Goal: Navigation & Orientation: Find specific page/section

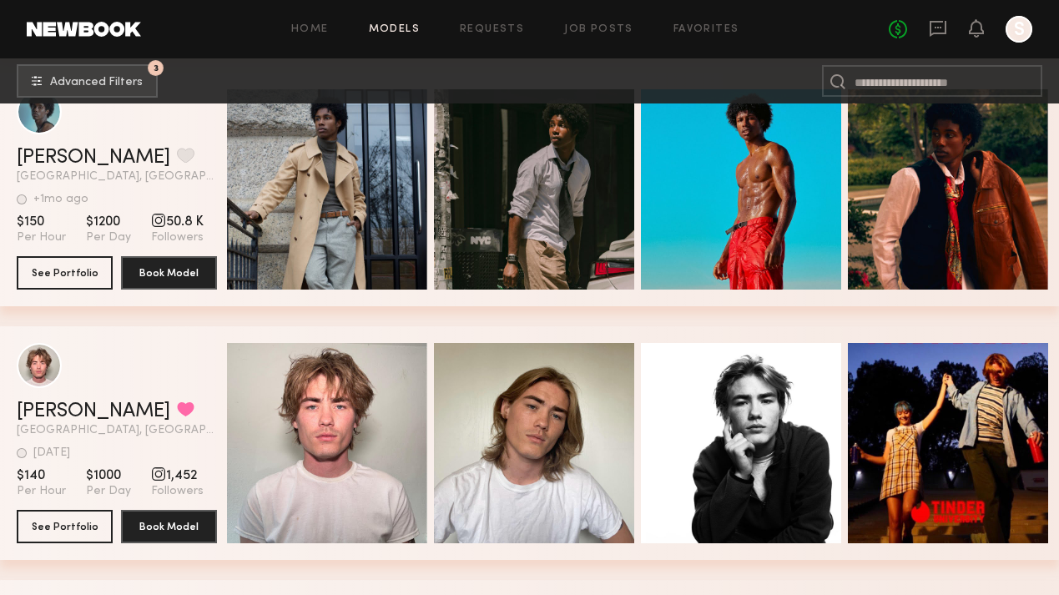
scroll to position [14072, 0]
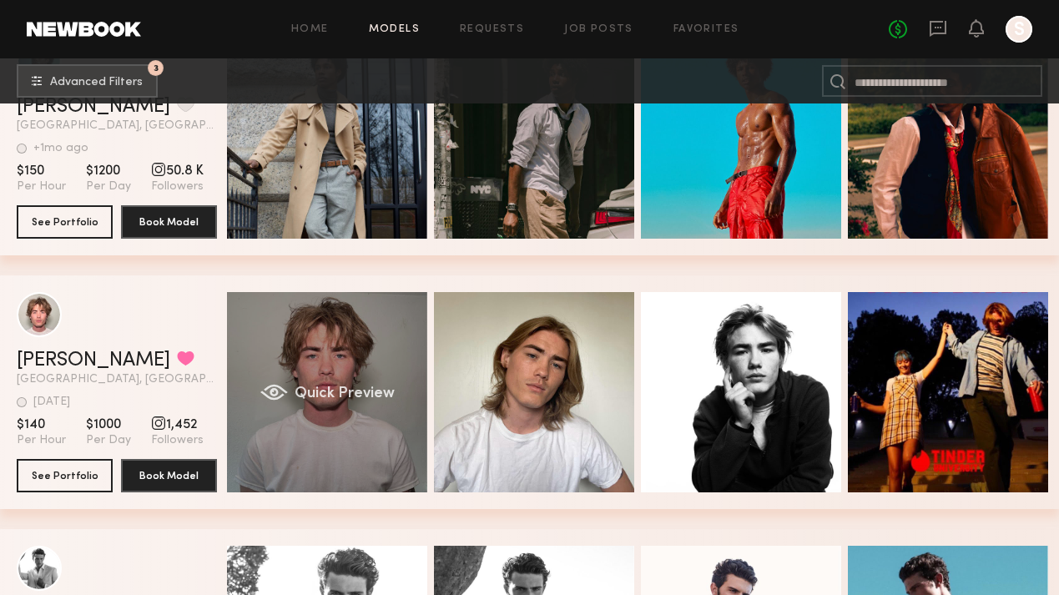
click at [307, 397] on span "Quick Preview" at bounding box center [345, 393] width 100 height 15
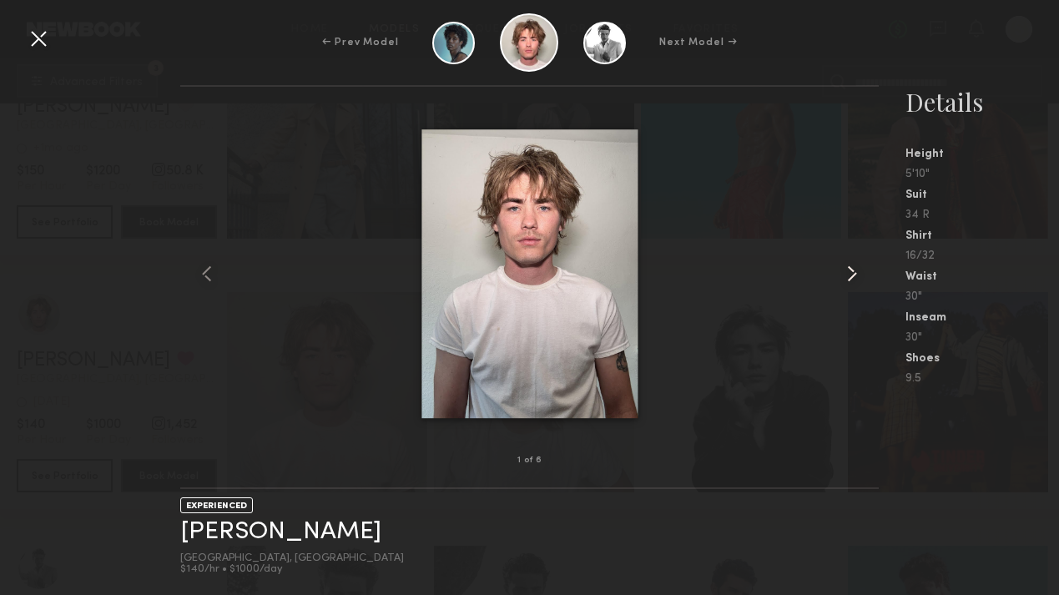
click at [849, 278] on common-icon at bounding box center [852, 273] width 27 height 27
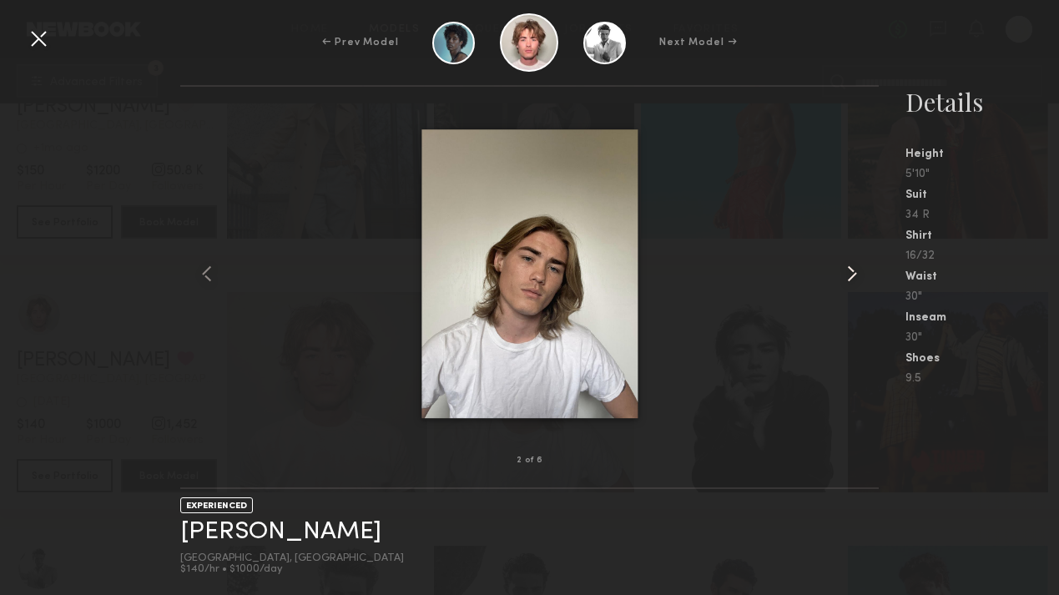
click at [849, 278] on common-icon at bounding box center [852, 273] width 27 height 27
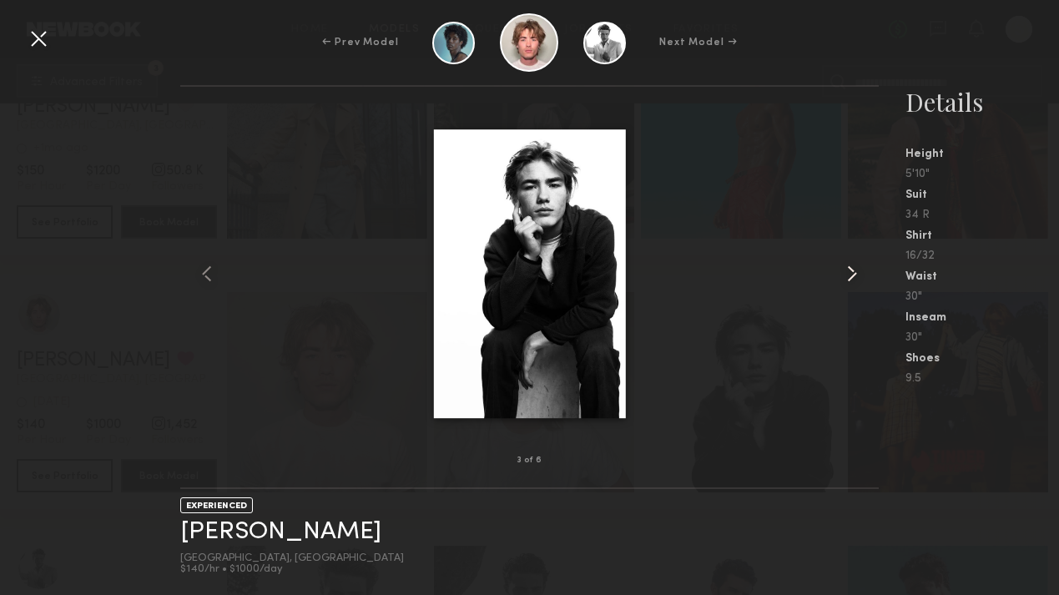
click at [849, 278] on common-icon at bounding box center [852, 273] width 27 height 27
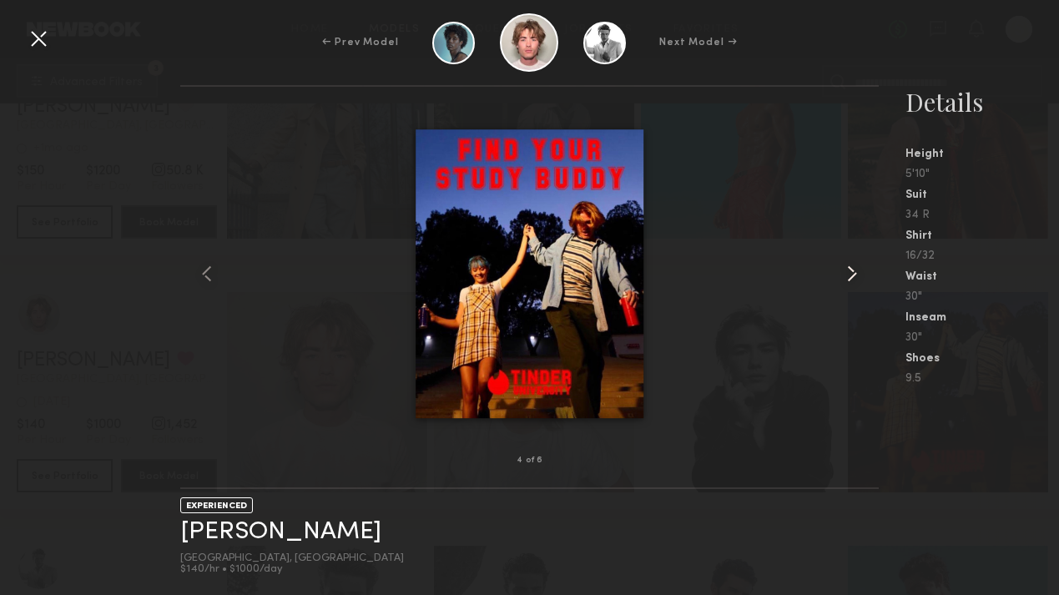
click at [849, 278] on common-icon at bounding box center [852, 273] width 27 height 27
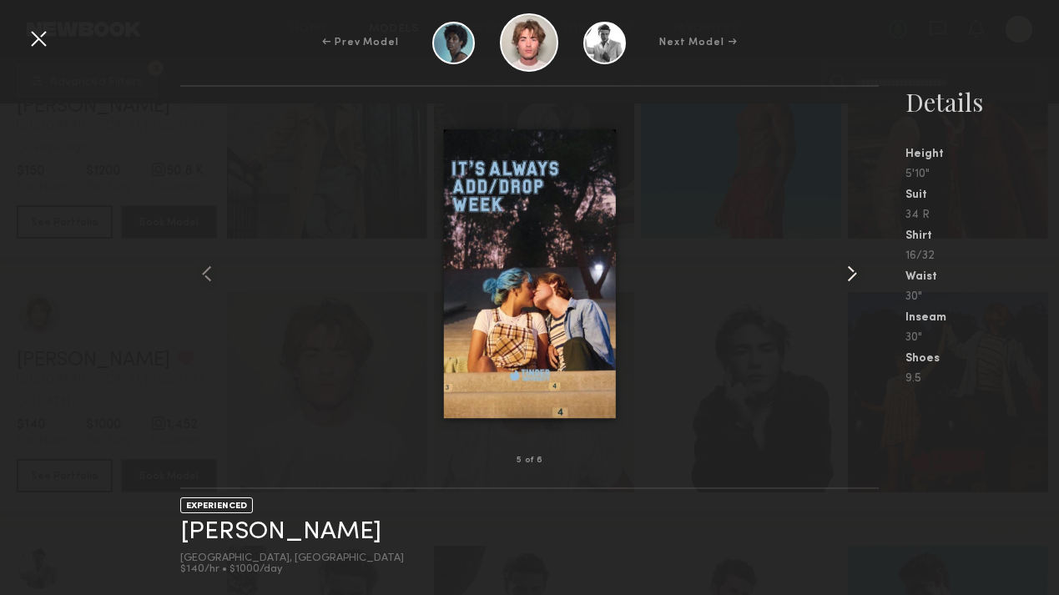
click at [849, 278] on common-icon at bounding box center [852, 273] width 27 height 27
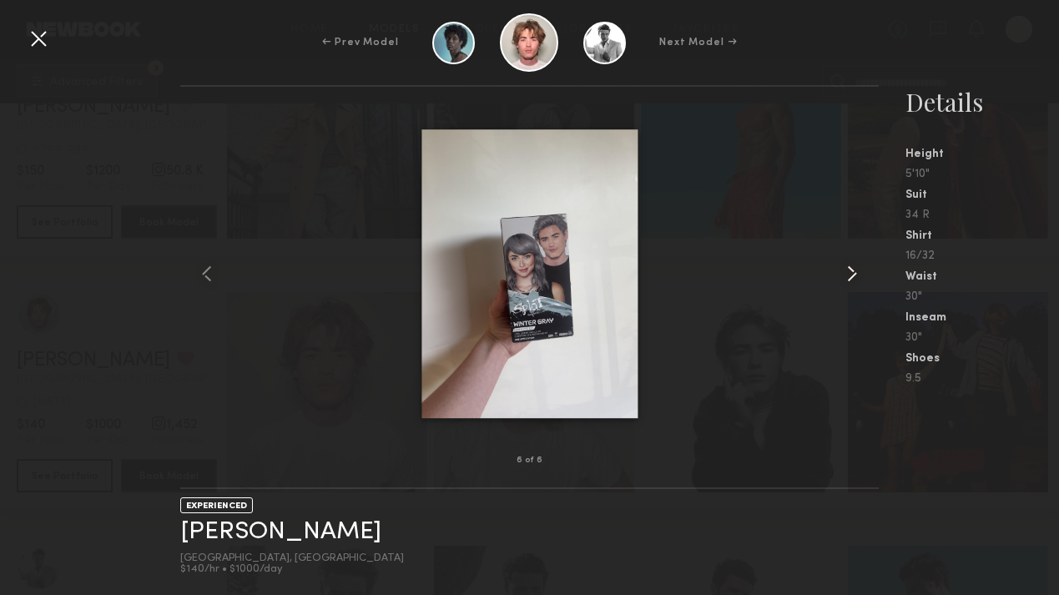
click at [849, 278] on common-icon at bounding box center [852, 273] width 27 height 27
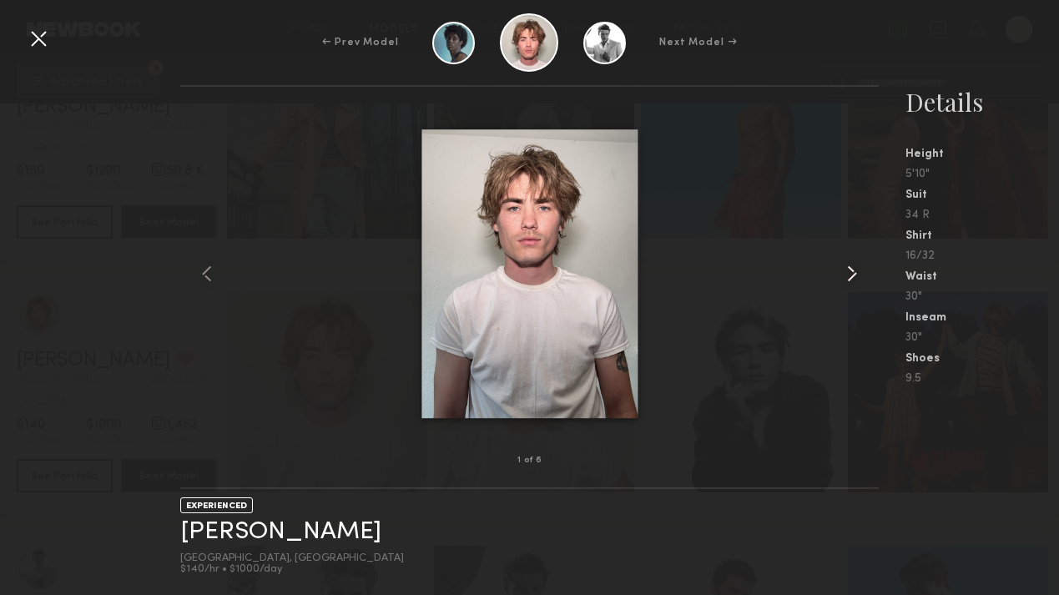
click at [849, 278] on common-icon at bounding box center [852, 273] width 27 height 27
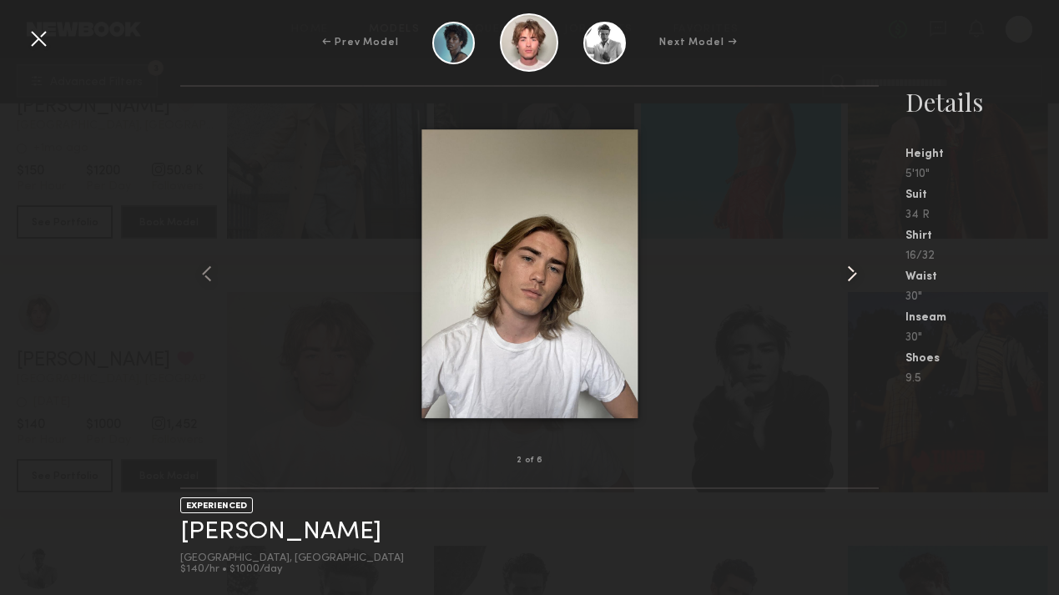
click at [849, 278] on common-icon at bounding box center [852, 273] width 27 height 27
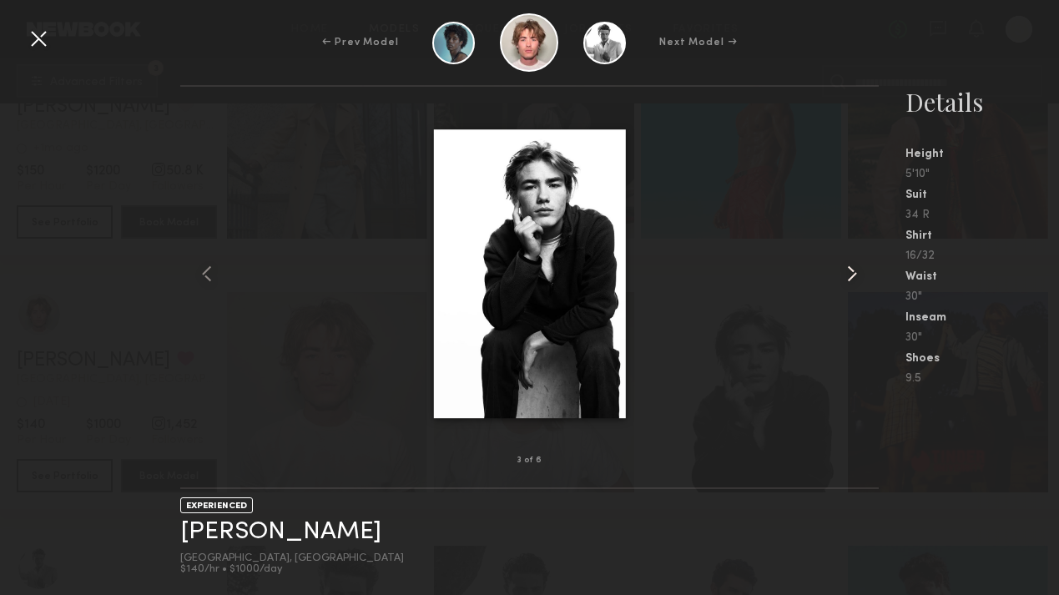
click at [849, 278] on common-icon at bounding box center [852, 273] width 27 height 27
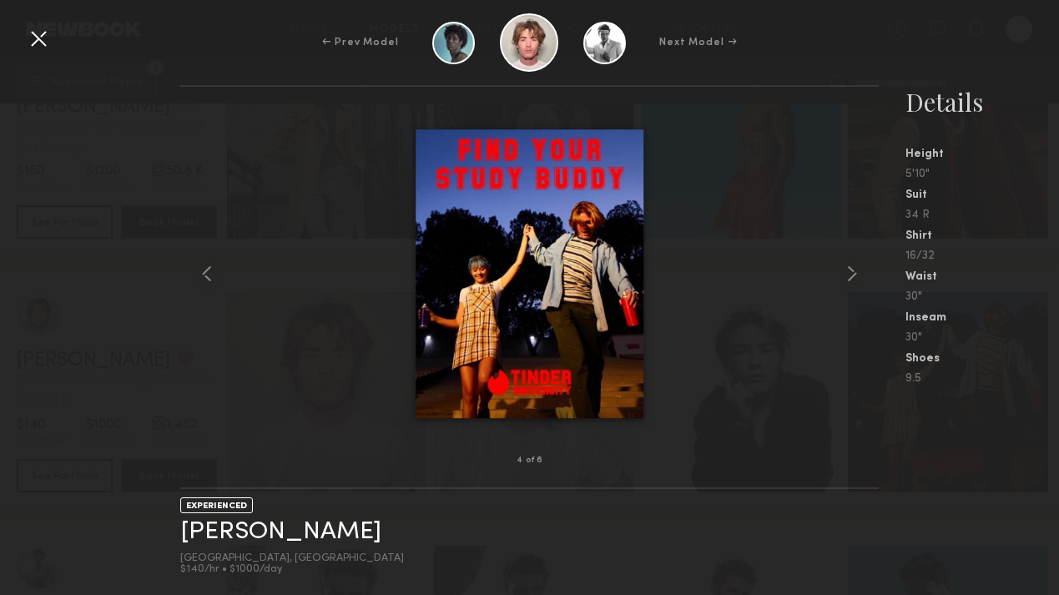
click at [43, 39] on div at bounding box center [38, 38] width 27 height 27
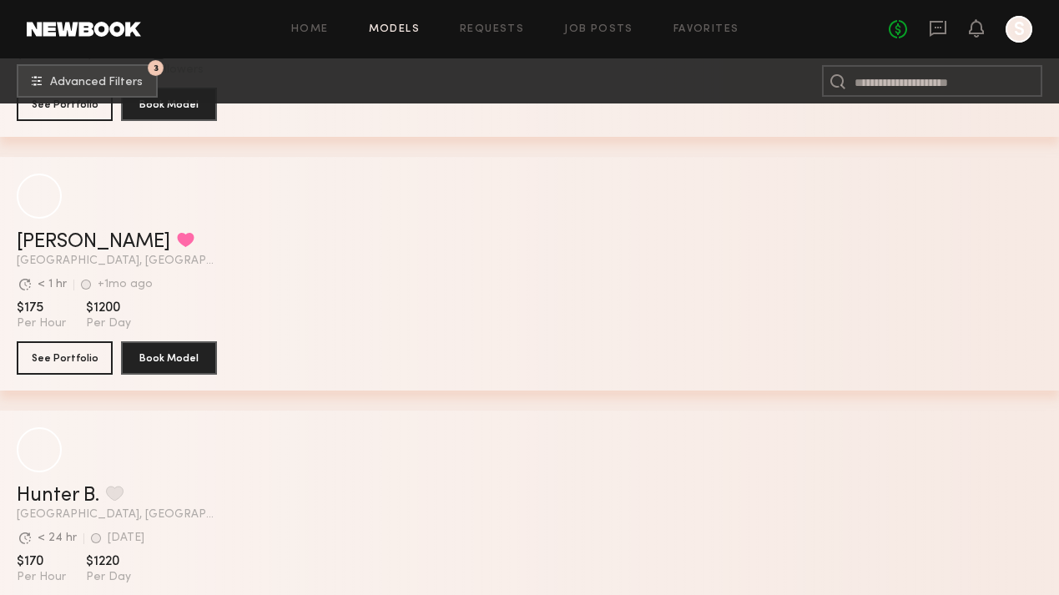
scroll to position [17489, 0]
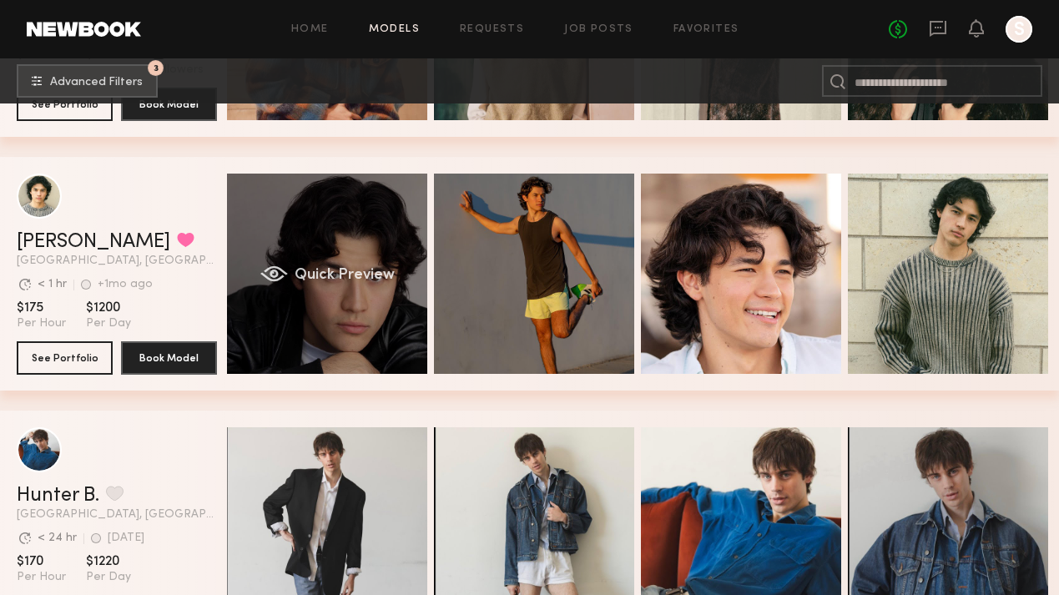
click at [322, 275] on span "Quick Preview" at bounding box center [345, 275] width 100 height 15
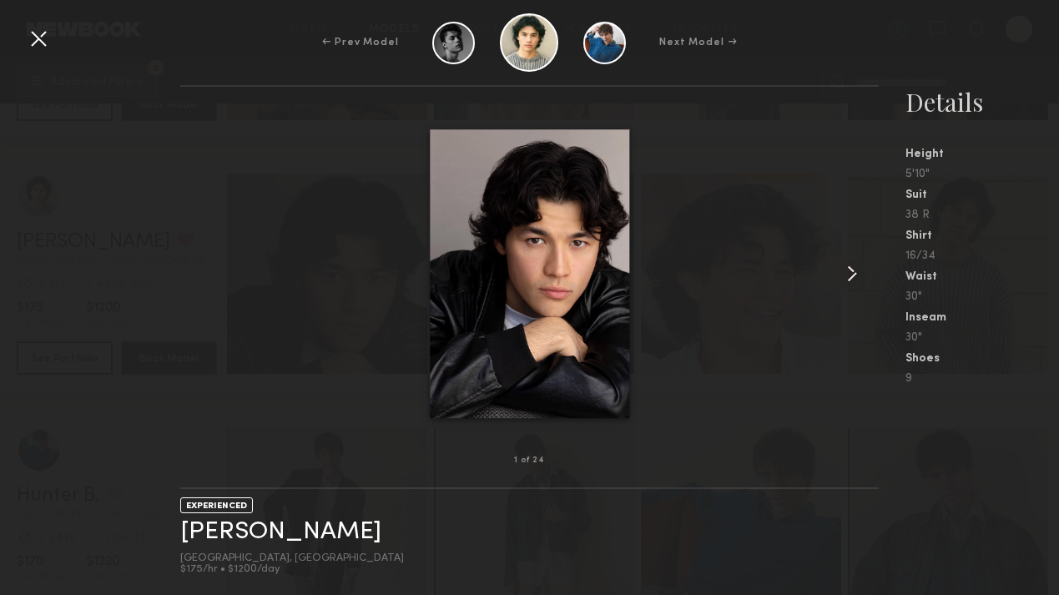
click at [852, 275] on common-icon at bounding box center [852, 273] width 27 height 27
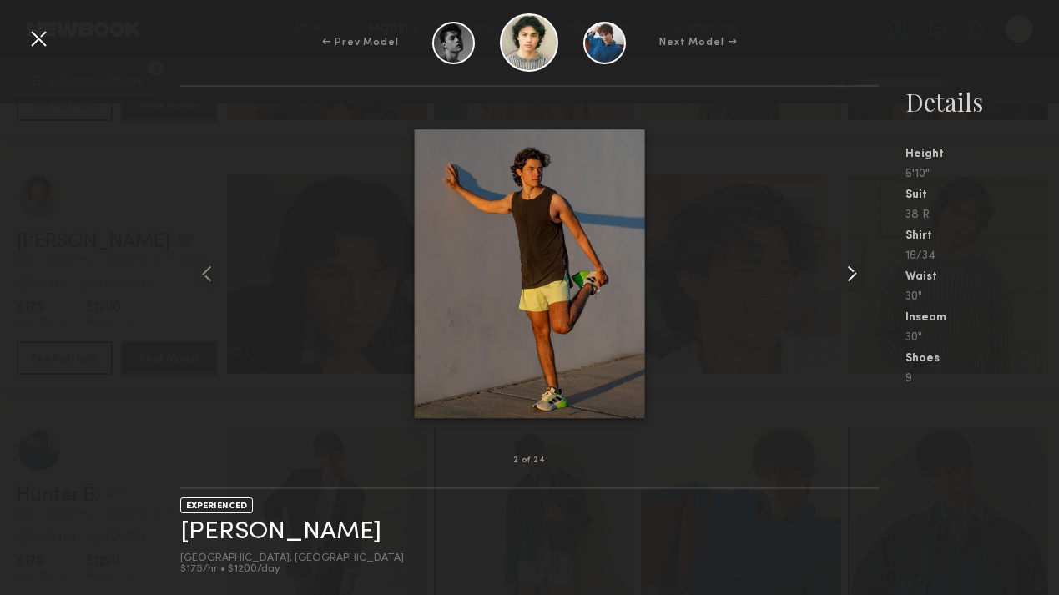
click at [852, 275] on common-icon at bounding box center [852, 273] width 27 height 27
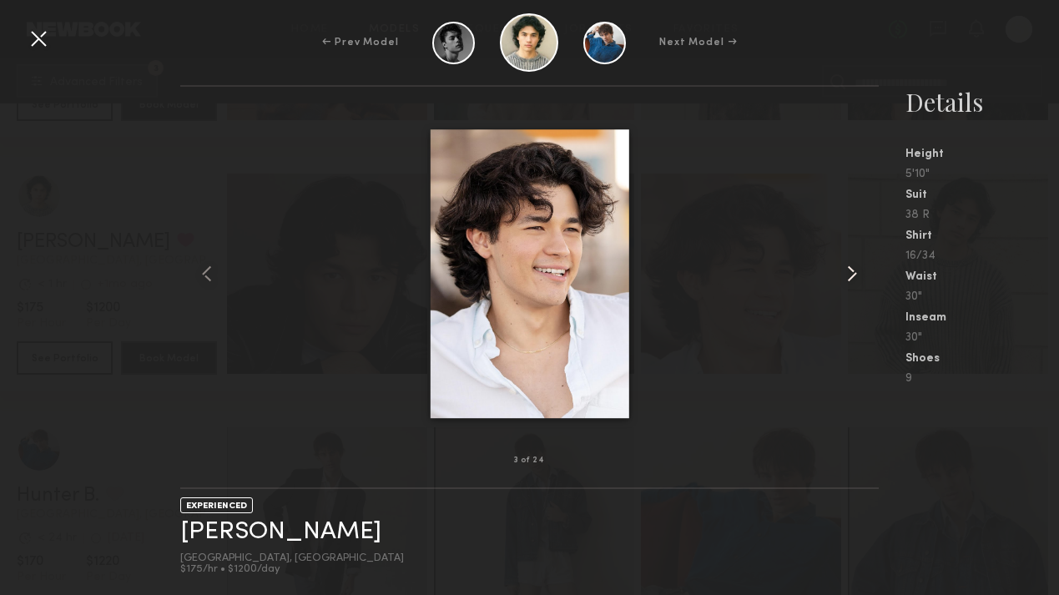
click at [852, 275] on common-icon at bounding box center [852, 273] width 27 height 27
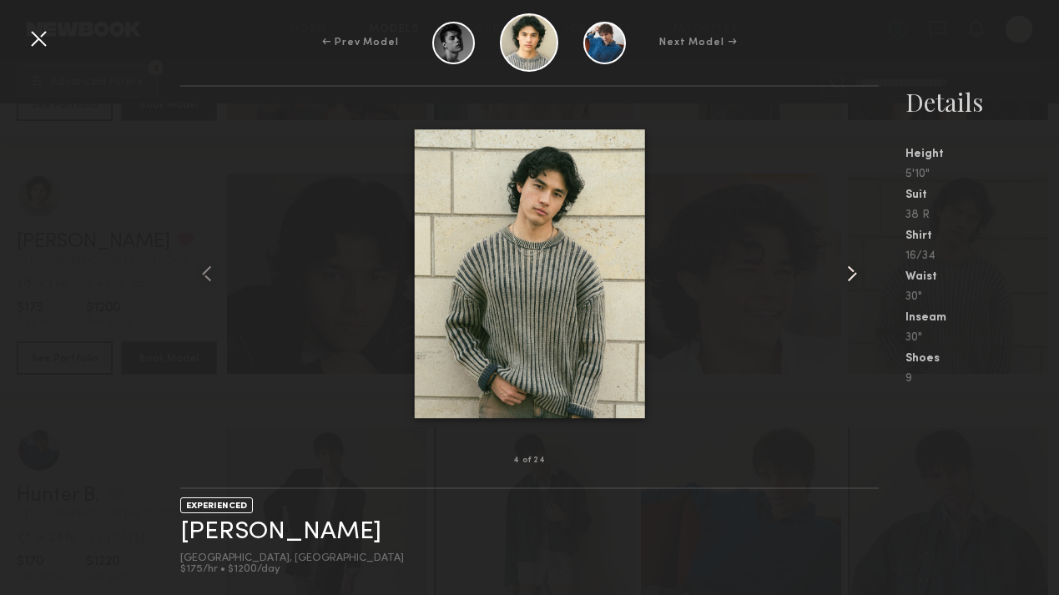
click at [852, 275] on common-icon at bounding box center [852, 273] width 27 height 27
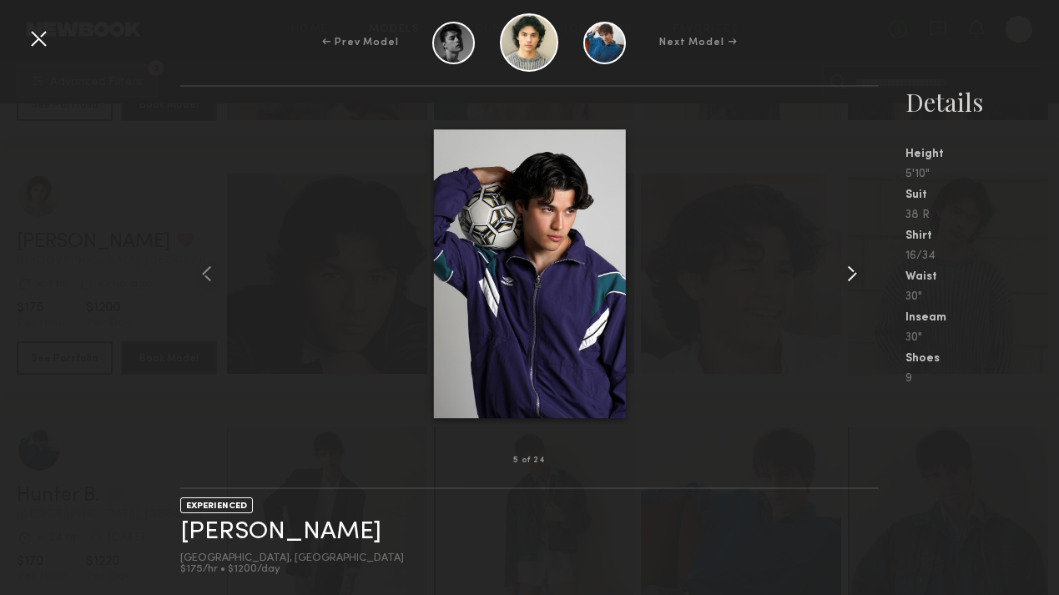
click at [852, 276] on common-icon at bounding box center [852, 273] width 27 height 27
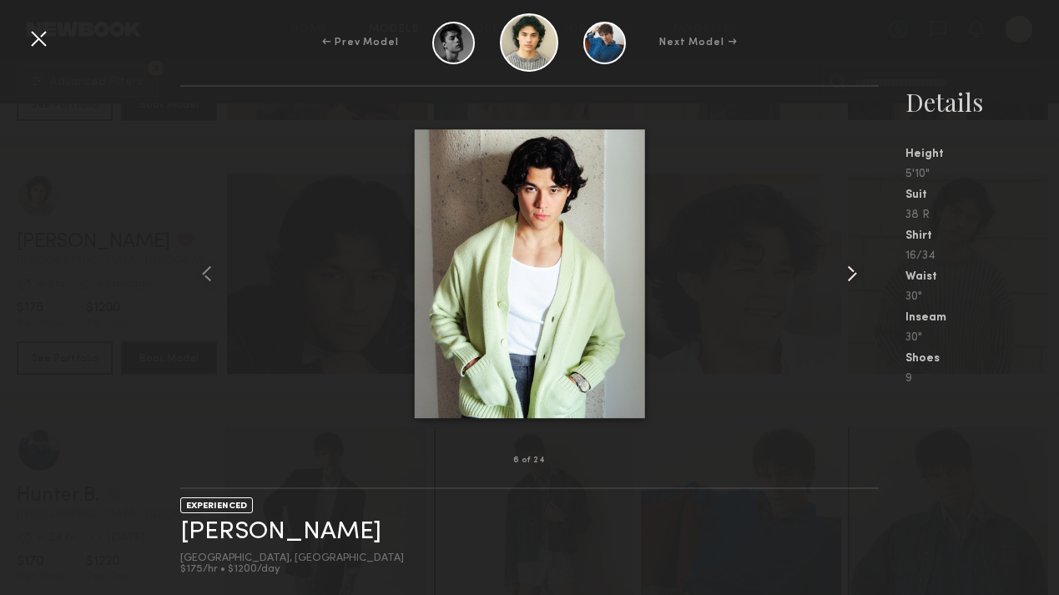
click at [852, 276] on common-icon at bounding box center [852, 273] width 27 height 27
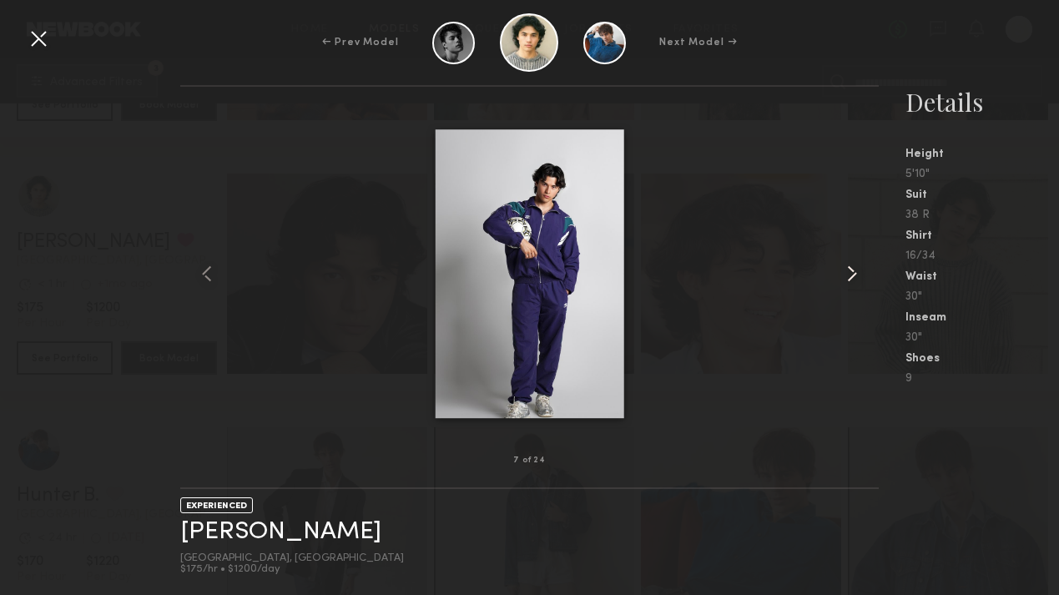
click at [852, 276] on common-icon at bounding box center [852, 273] width 27 height 27
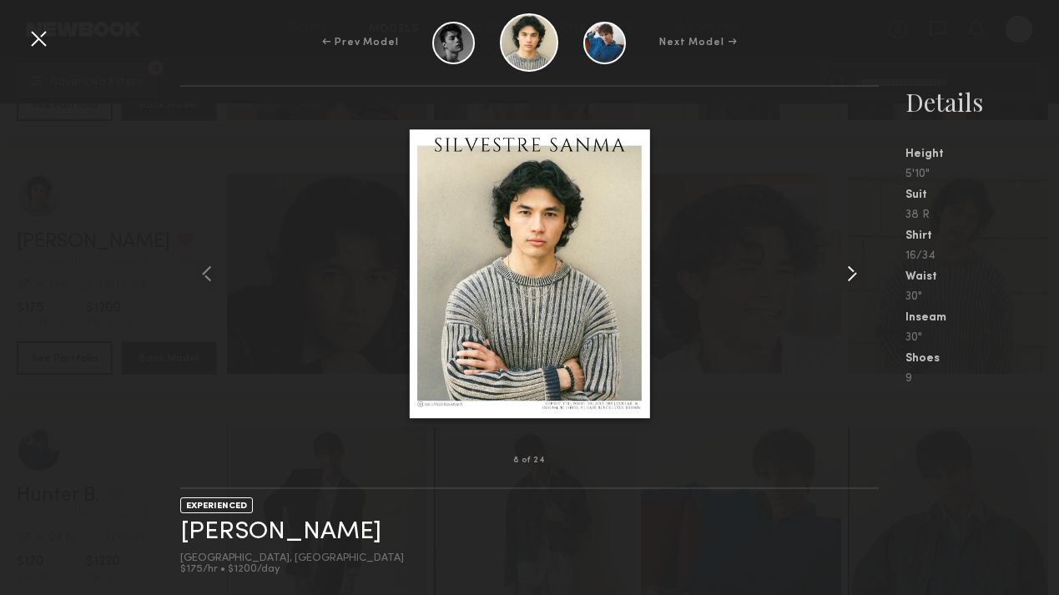
click at [852, 276] on common-icon at bounding box center [852, 273] width 27 height 27
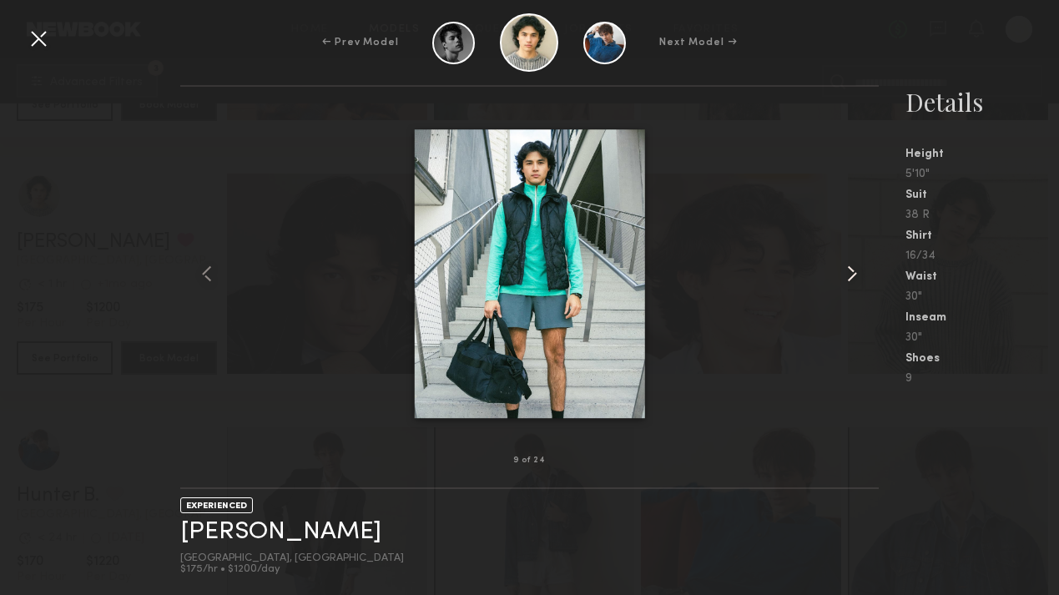
click at [852, 276] on common-icon at bounding box center [852, 273] width 27 height 27
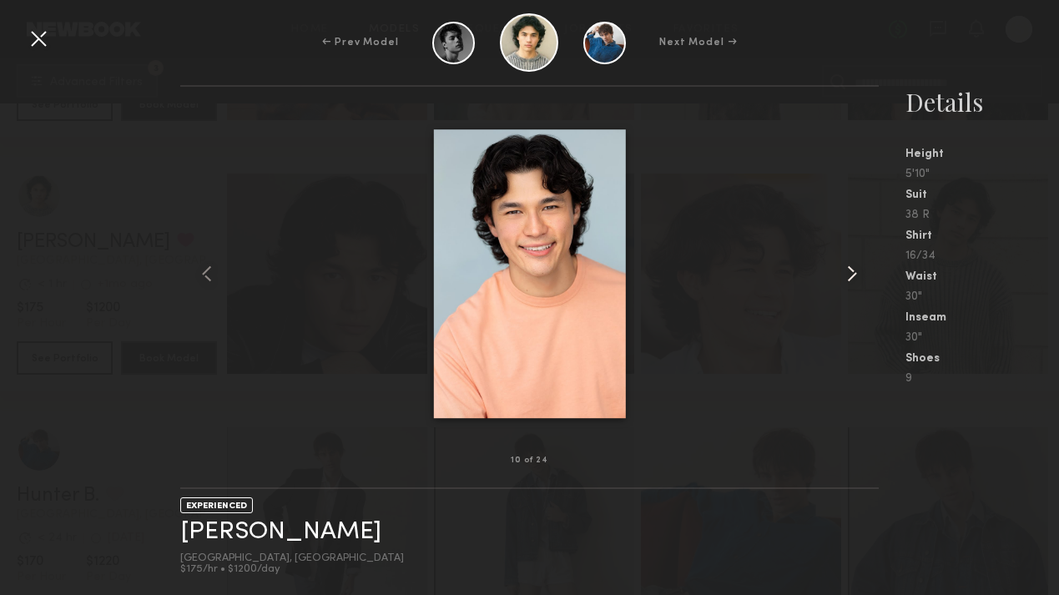
click at [852, 276] on common-icon at bounding box center [852, 273] width 27 height 27
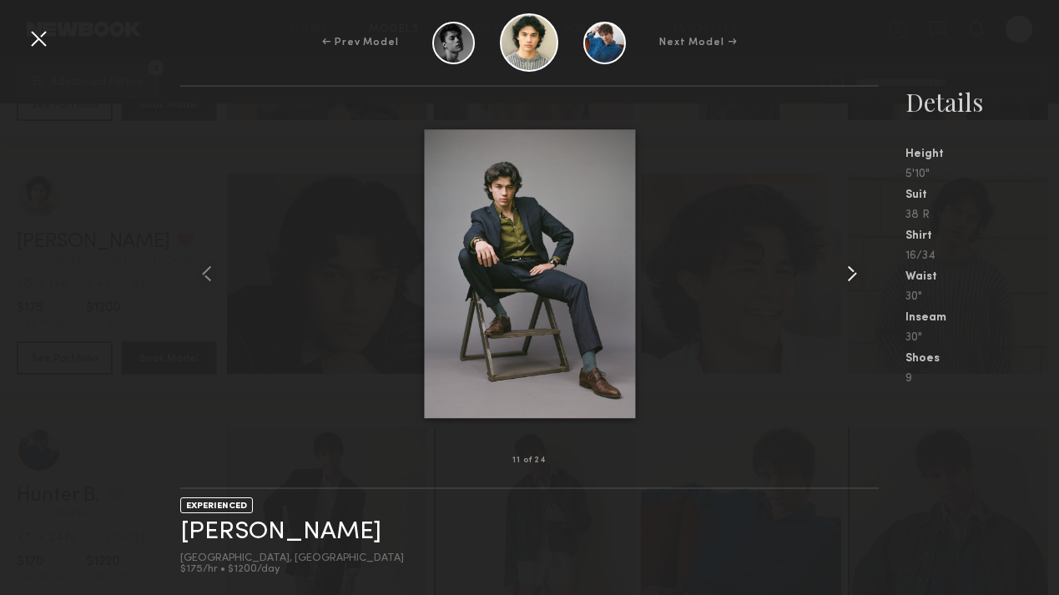
click at [852, 277] on common-icon at bounding box center [852, 273] width 27 height 27
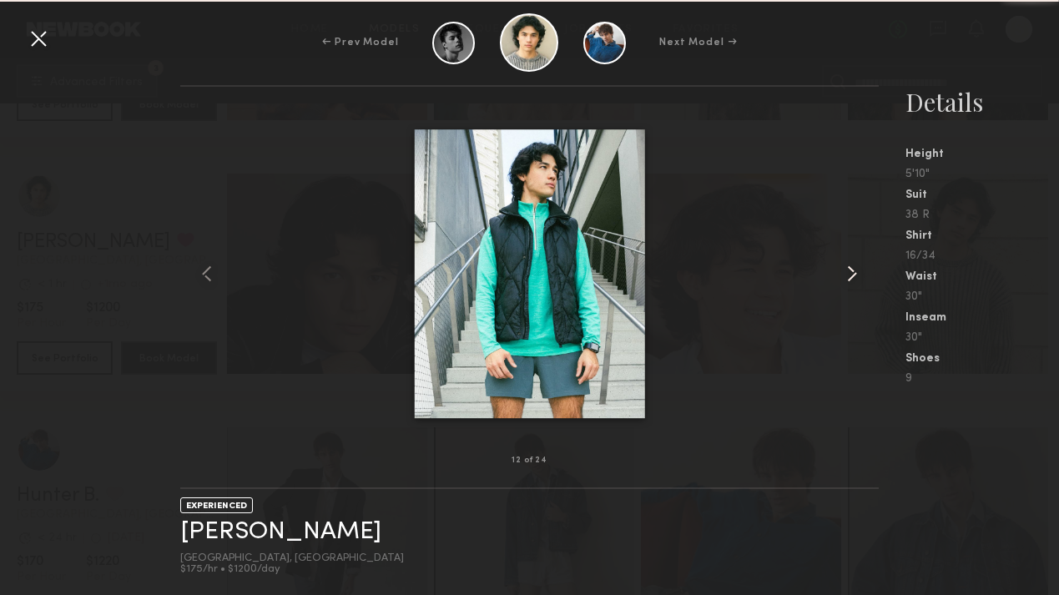
click at [852, 277] on common-icon at bounding box center [852, 273] width 27 height 27
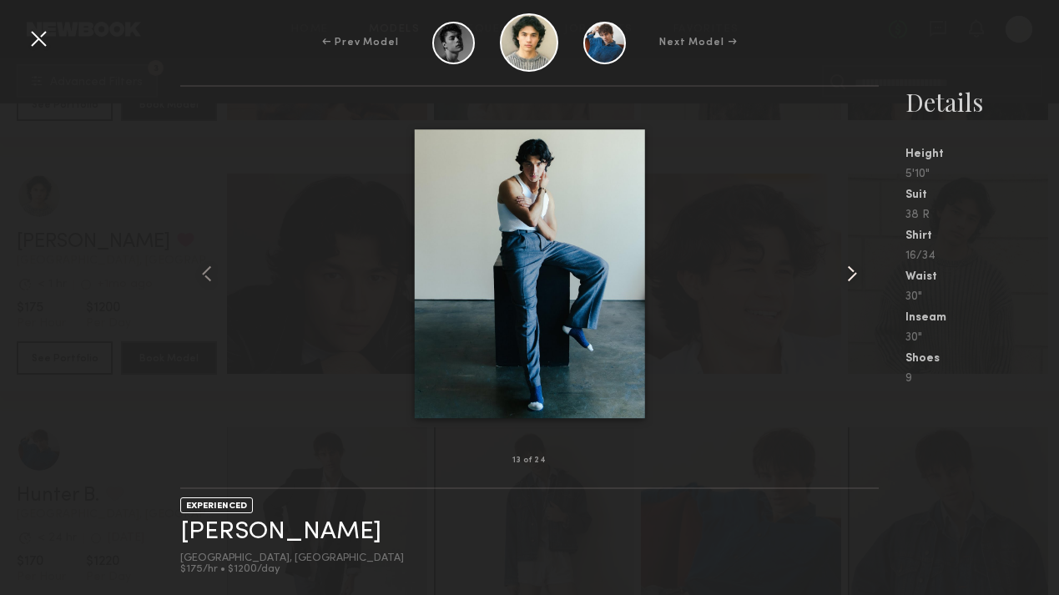
click at [852, 277] on common-icon at bounding box center [852, 273] width 27 height 27
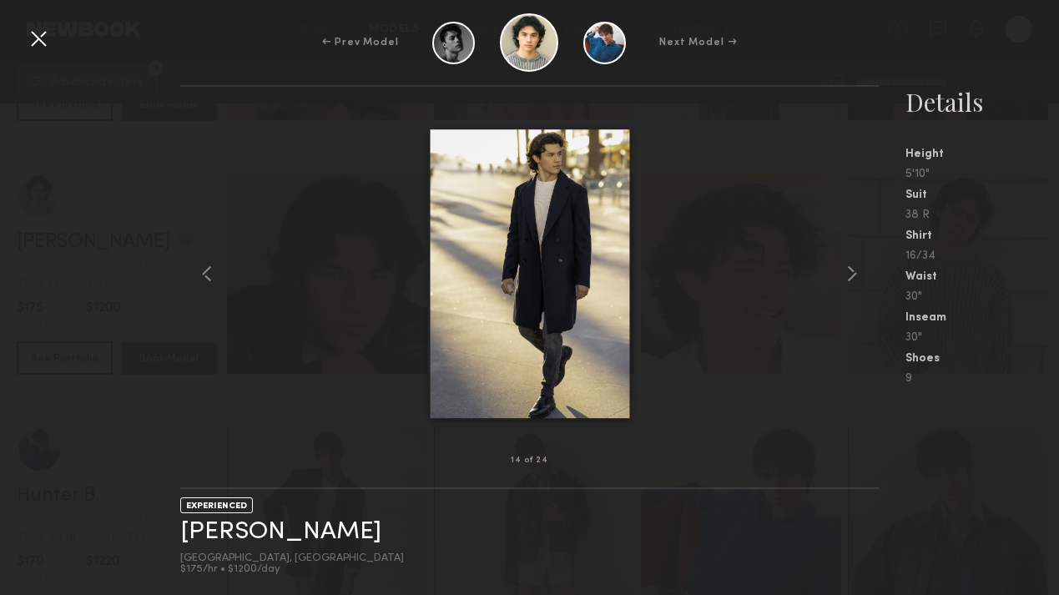
click at [40, 36] on div at bounding box center [38, 38] width 27 height 27
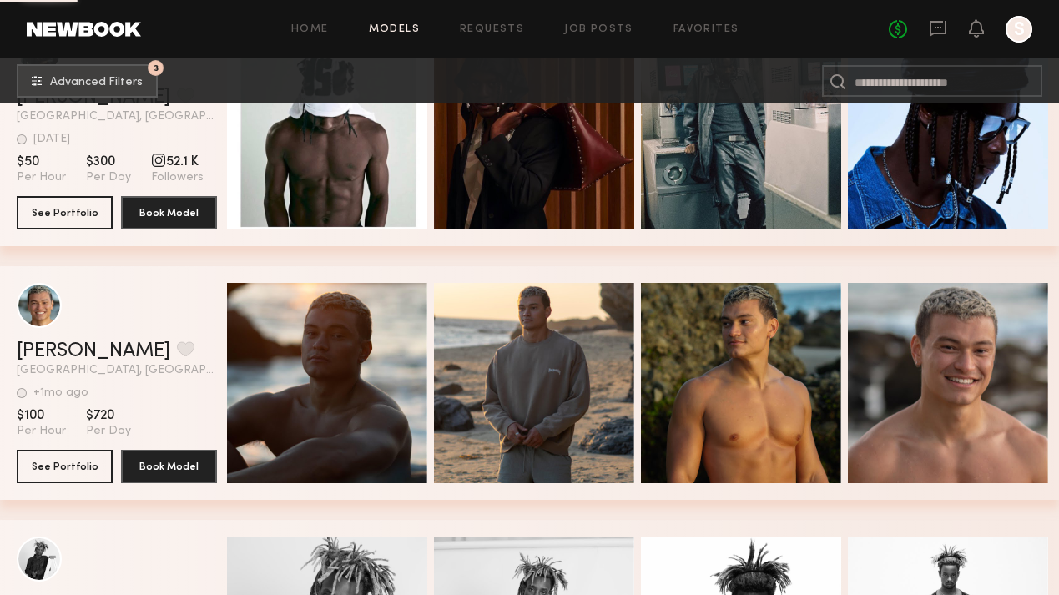
scroll to position [44788, 0]
